Goal: Information Seeking & Learning: Learn about a topic

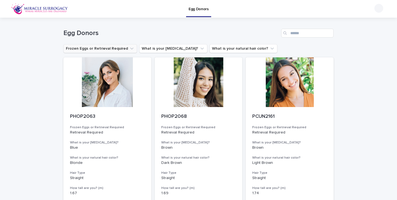
click at [115, 49] on button "Frozen Eggs or Retrieval Required" at bounding box center [100, 48] width 74 height 9
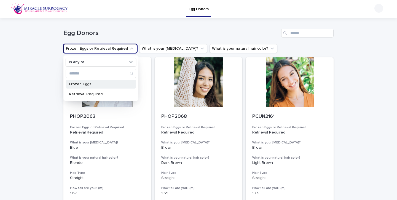
click at [101, 85] on p "Frozen Eggs" at bounding box center [98, 84] width 58 height 4
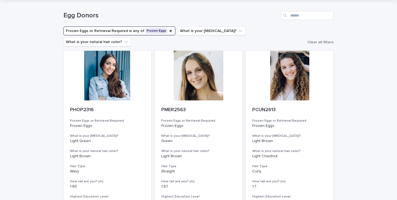
scroll to position [18, 0]
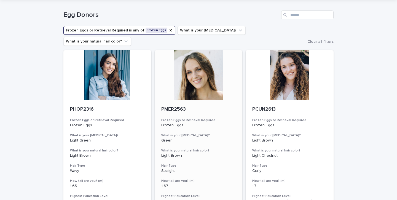
click at [191, 80] on div at bounding box center [198, 75] width 88 height 50
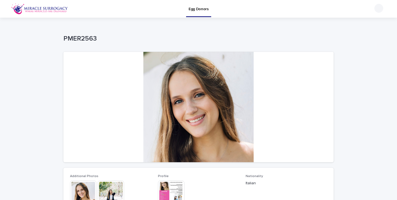
scroll to position [57, 0]
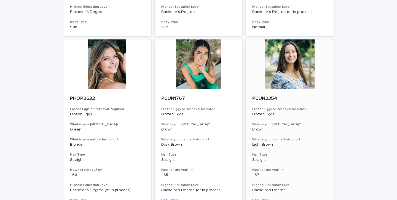
scroll to position [208, 0]
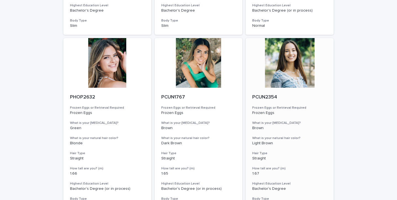
click at [293, 73] on div at bounding box center [289, 63] width 88 height 50
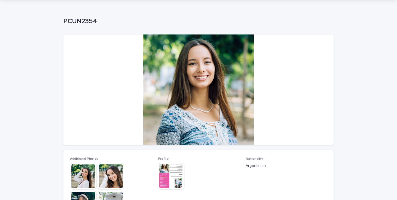
scroll to position [19, 0]
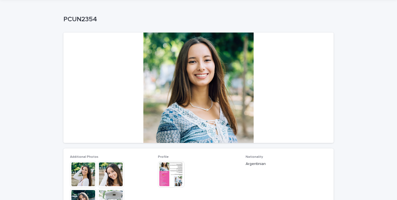
click at [86, 174] on img at bounding box center [83, 174] width 26 height 26
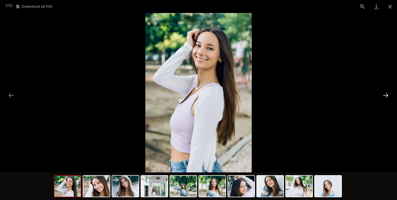
click at [386, 94] on button "Next slide" at bounding box center [385, 95] width 12 height 11
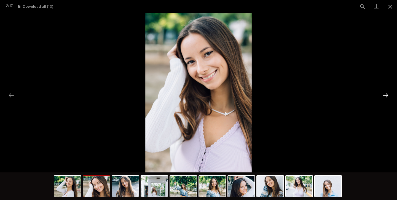
click at [386, 94] on button "Next slide" at bounding box center [385, 95] width 12 height 11
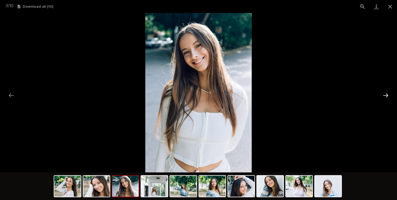
click at [386, 94] on button "Next slide" at bounding box center [385, 95] width 12 height 11
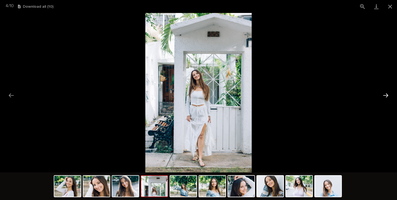
click at [386, 94] on button "Next slide" at bounding box center [385, 95] width 12 height 11
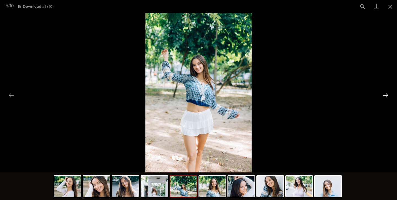
click at [386, 94] on button "Next slide" at bounding box center [385, 95] width 12 height 11
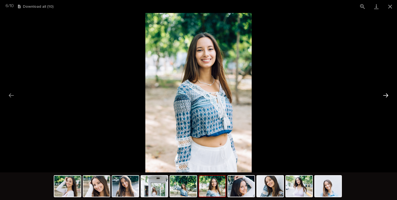
click at [386, 94] on button "Next slide" at bounding box center [385, 95] width 12 height 11
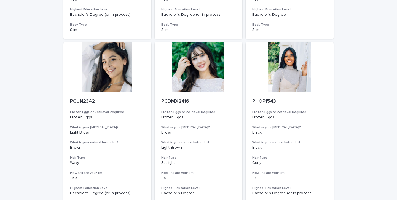
scroll to position [378, 0]
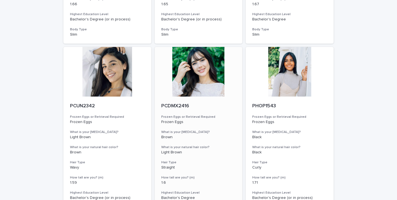
click at [196, 54] on div at bounding box center [198, 72] width 88 height 50
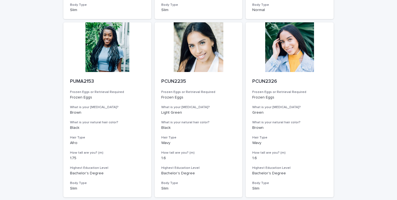
scroll to position [573, 0]
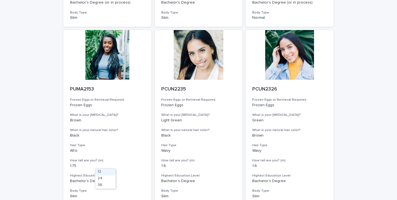
click at [104, 182] on div "36" at bounding box center [105, 185] width 20 height 7
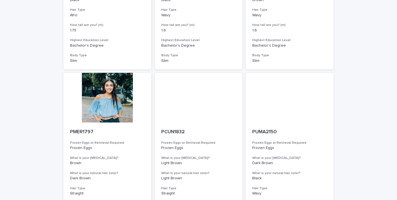
scroll to position [712, 0]
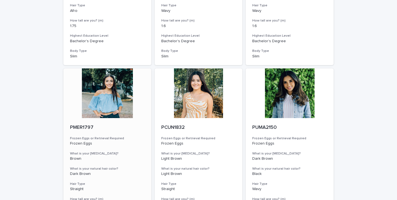
click at [101, 85] on div at bounding box center [107, 93] width 88 height 50
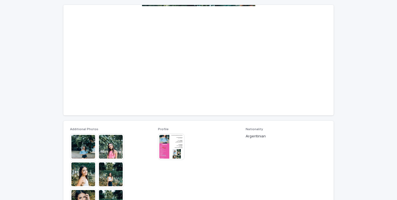
scroll to position [47, 0]
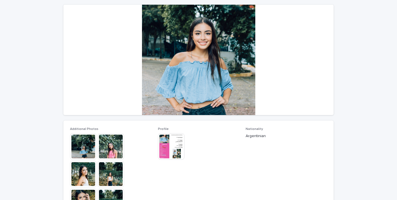
click at [170, 150] on img at bounding box center [171, 146] width 26 height 26
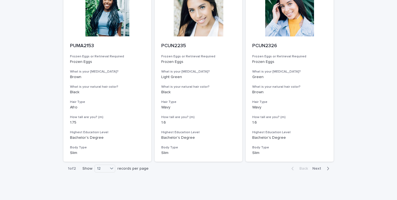
scroll to position [615, 0]
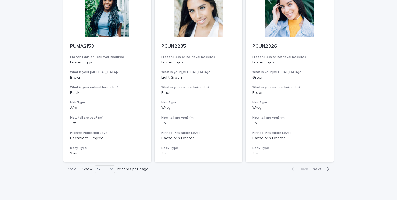
click at [319, 167] on span "Next" at bounding box center [318, 169] width 12 height 4
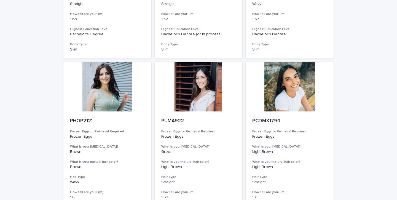
scroll to position [197, 0]
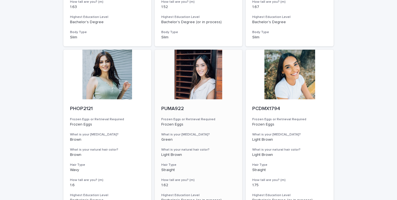
click at [194, 61] on div at bounding box center [198, 75] width 88 height 50
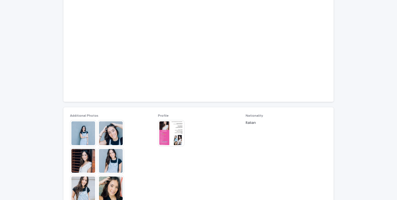
scroll to position [69, 0]
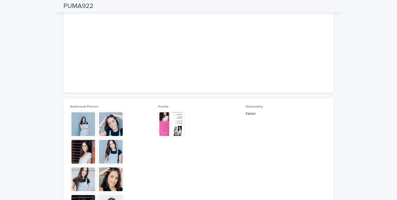
click at [86, 147] on img at bounding box center [83, 151] width 26 height 26
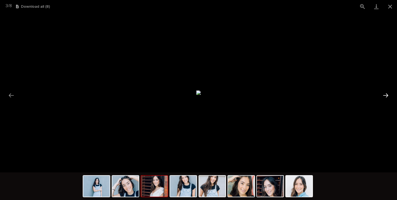
click at [387, 93] on button "Next slide" at bounding box center [385, 95] width 12 height 11
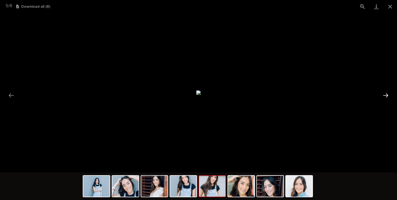
click at [387, 93] on button "Next slide" at bounding box center [385, 95] width 12 height 11
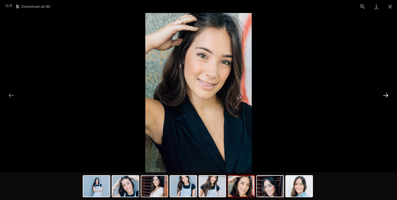
click at [387, 93] on button "Next slide" at bounding box center [385, 95] width 12 height 11
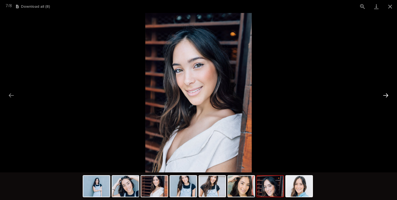
click at [387, 93] on button "Next slide" at bounding box center [385, 95] width 12 height 11
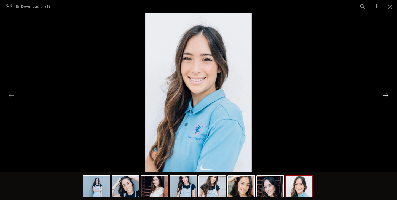
click at [387, 93] on button "Next slide" at bounding box center [385, 95] width 12 height 11
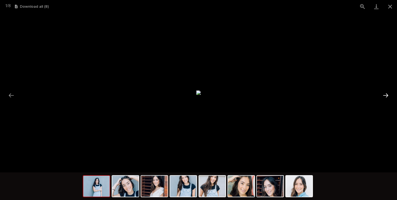
click at [387, 93] on button "Next slide" at bounding box center [385, 95] width 12 height 11
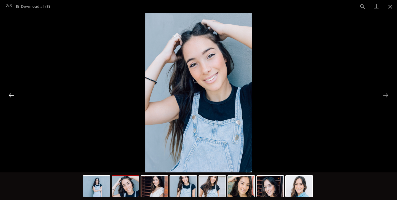
click at [9, 95] on button "Previous slide" at bounding box center [12, 95] width 12 height 11
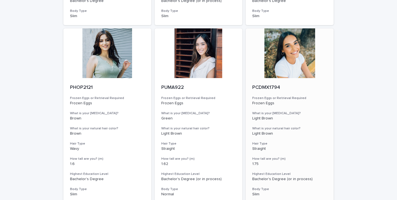
scroll to position [219, 0]
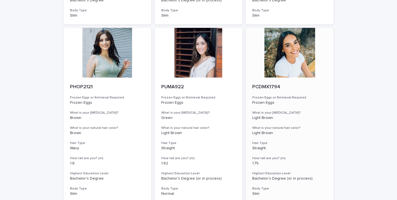
click at [288, 50] on div at bounding box center [289, 53] width 88 height 50
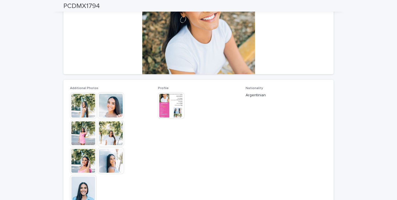
scroll to position [87, 0]
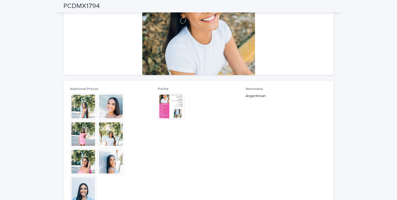
click at [163, 112] on img at bounding box center [171, 106] width 26 height 26
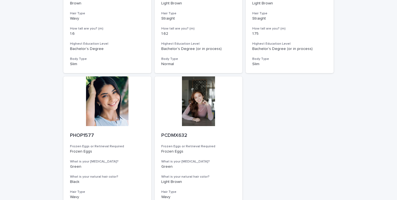
scroll to position [349, 0]
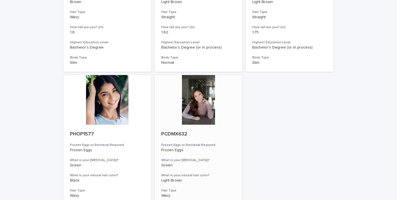
click at [188, 98] on div at bounding box center [198, 100] width 88 height 50
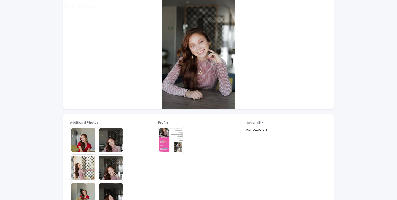
scroll to position [55, 0]
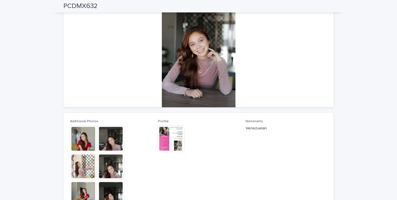
click at [176, 136] on img at bounding box center [171, 138] width 26 height 26
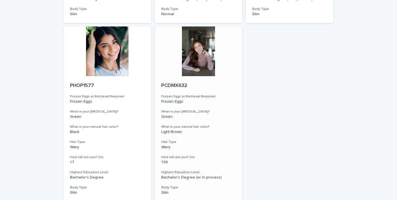
scroll to position [397, 0]
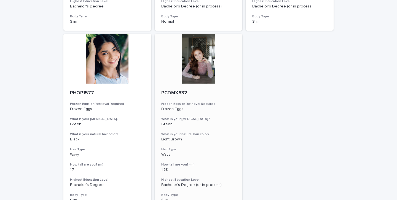
click at [195, 48] on div at bounding box center [198, 59] width 88 height 50
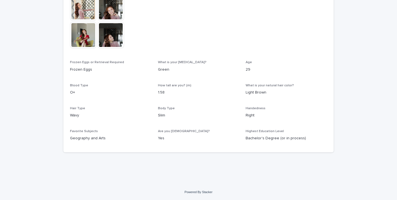
scroll to position [212, 0]
